Goal: Task Accomplishment & Management: Complete application form

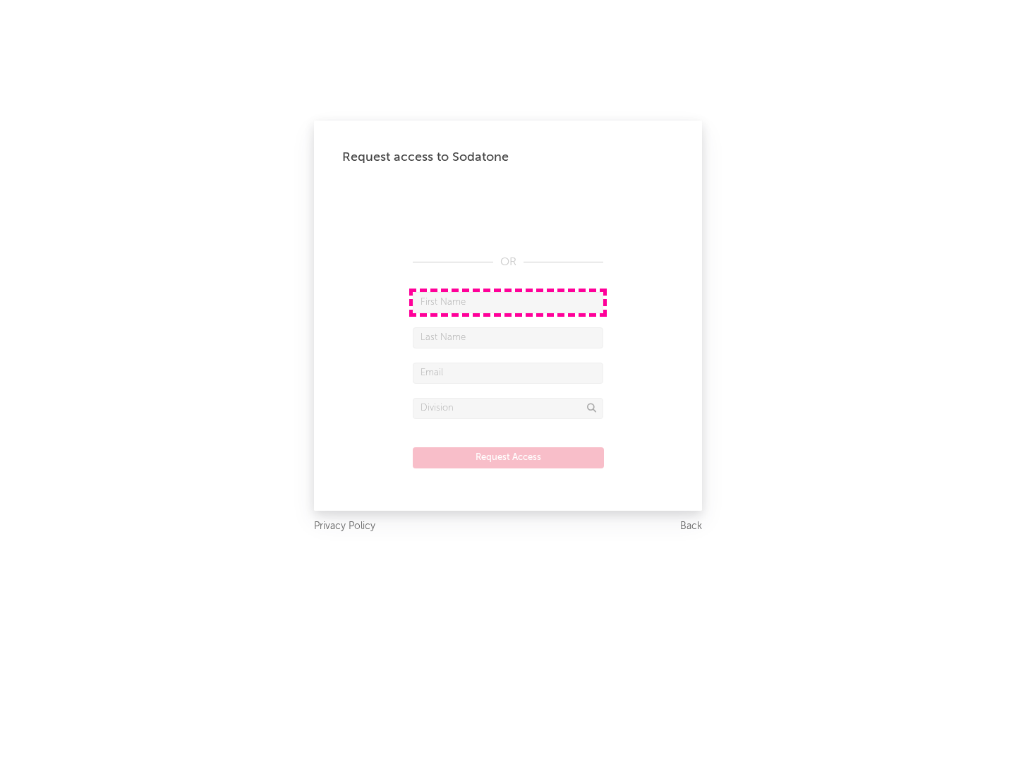
click at [508, 302] on input "text" at bounding box center [508, 302] width 191 height 21
type input "[PERSON_NAME]"
click at [508, 337] on input "text" at bounding box center [508, 337] width 191 height 21
type input "[PERSON_NAME]"
click at [508, 373] on input "text" at bounding box center [508, 373] width 191 height 21
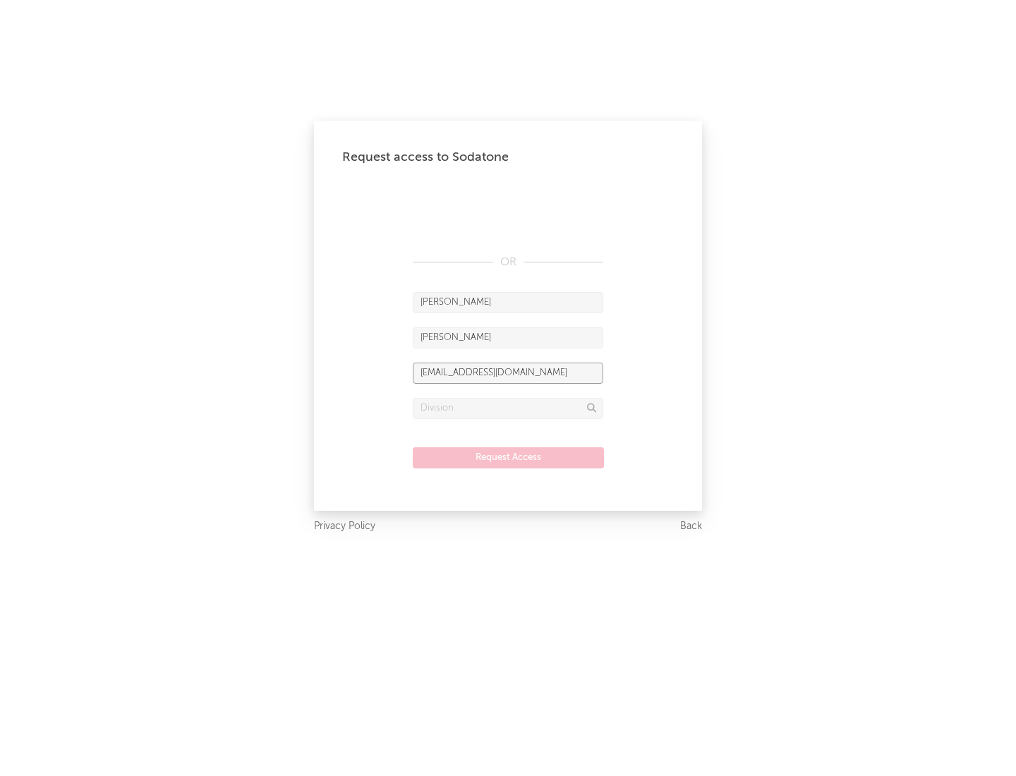
type input "[EMAIL_ADDRESS][DOMAIN_NAME]"
click at [508, 408] on input "text" at bounding box center [508, 408] width 191 height 21
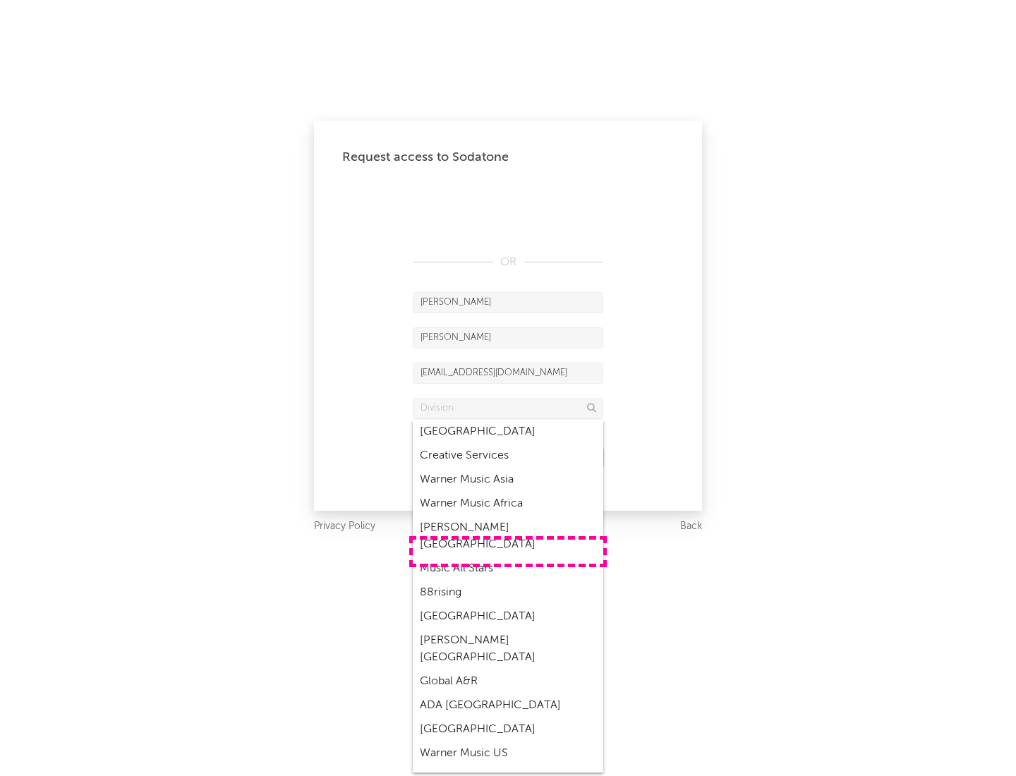
click at [508, 557] on div "Music All Stars" at bounding box center [508, 569] width 191 height 24
type input "Music All Stars"
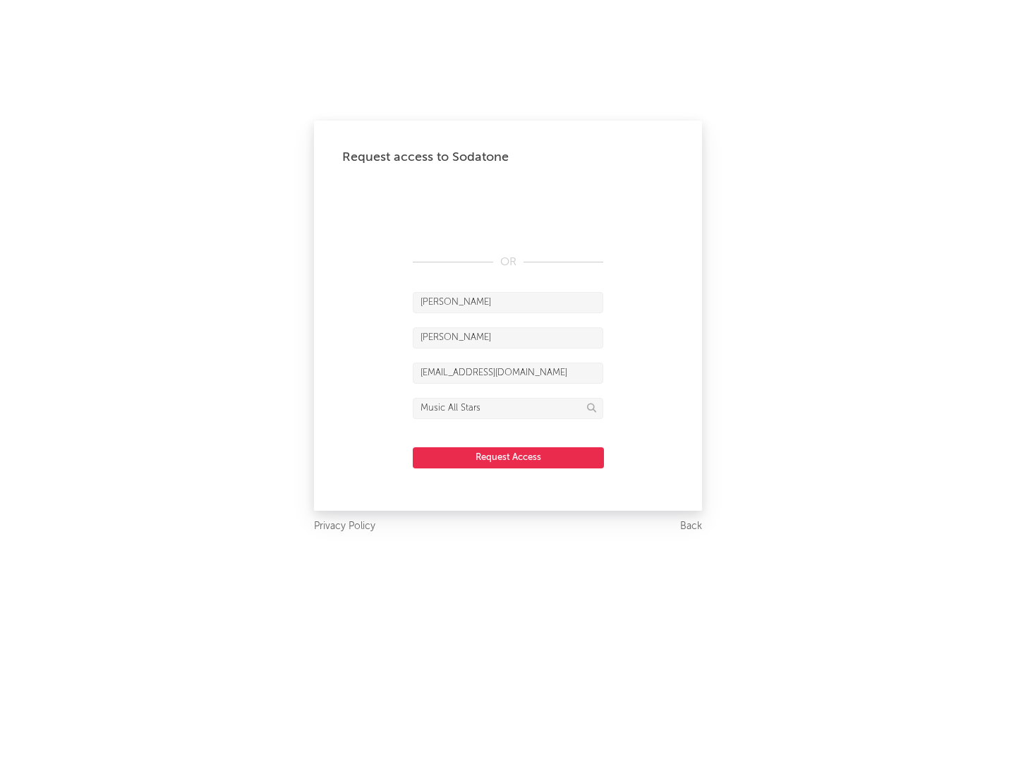
click at [508, 457] on button "Request Access" at bounding box center [508, 457] width 191 height 21
